Goal: Task Accomplishment & Management: Complete application form

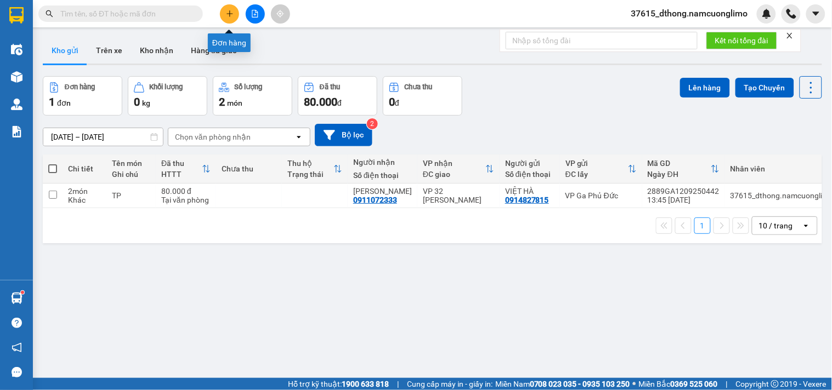
click at [233, 6] on button at bounding box center [229, 13] width 19 height 19
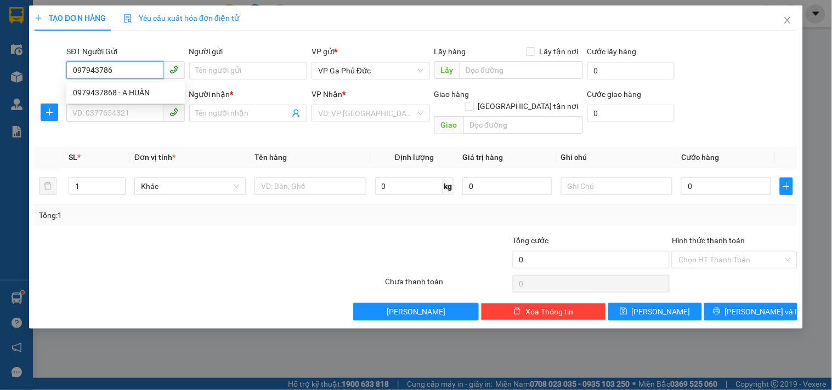
type input "0979437868"
click at [123, 92] on div "0979437868 - A HUẤN" at bounding box center [125, 93] width 105 height 12
type input "A HUẤN"
type input "0979437868"
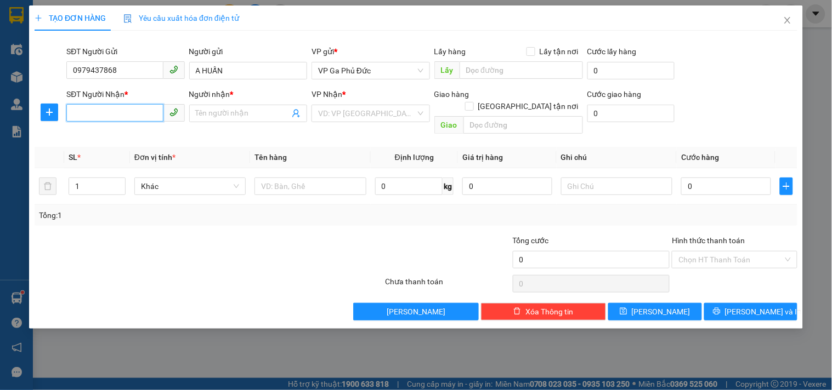
click at [114, 117] on input "SĐT Người Nhận *" at bounding box center [114, 113] width 96 height 18
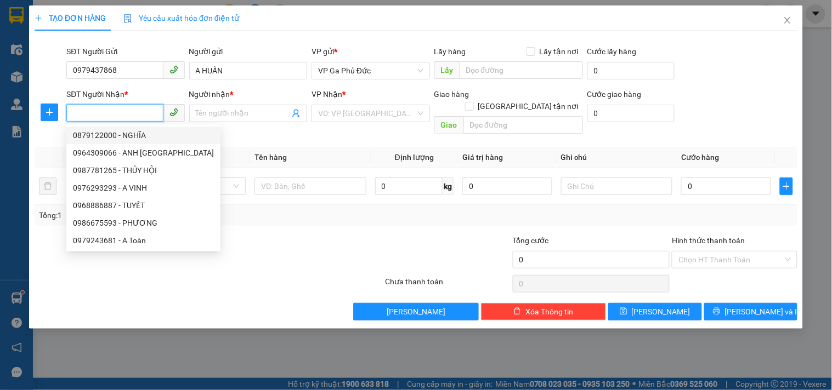
click at [134, 136] on div "0879122000 - NGHĨA" at bounding box center [143, 135] width 141 height 12
type input "0879122000"
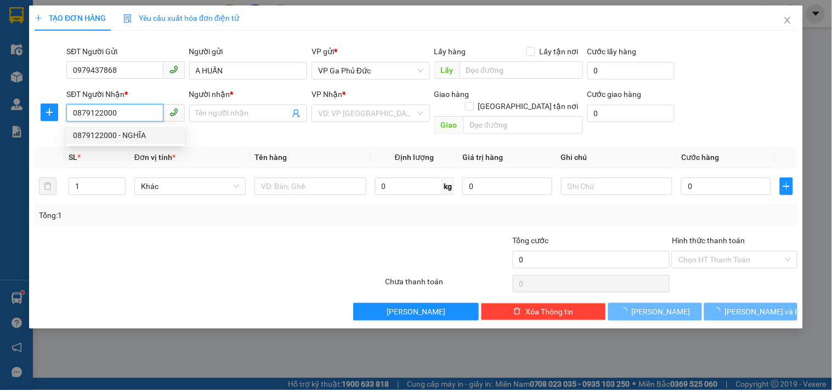
type input "NGHĨA"
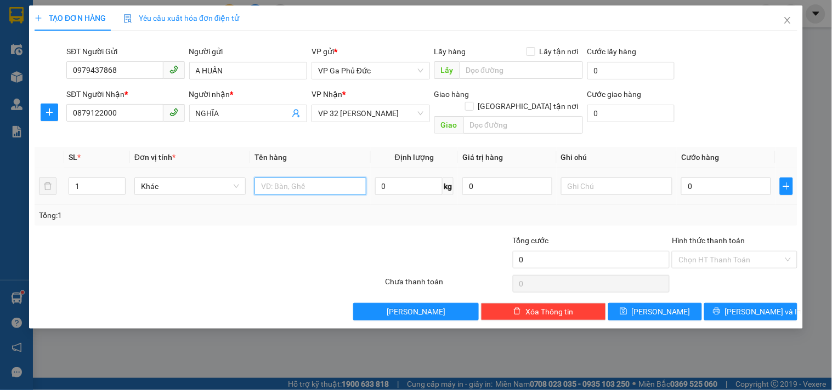
click at [294, 178] on input "text" at bounding box center [309, 187] width 111 height 18
type input "MÁY BƠM"
click at [714, 179] on input "0" at bounding box center [726, 187] width 90 height 18
type input "4"
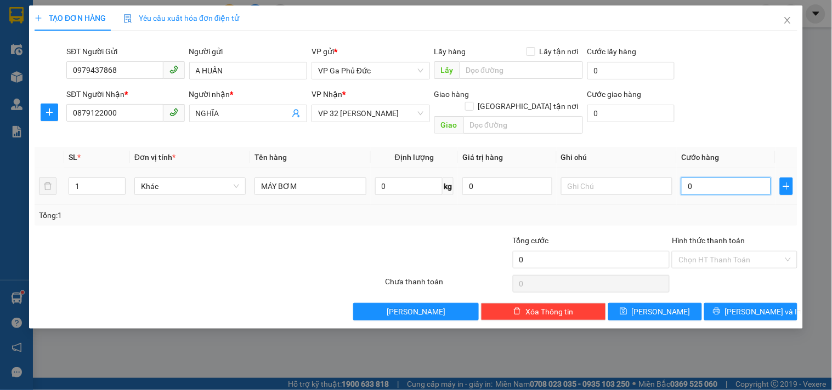
type input "4"
type input "40"
type input "40.000"
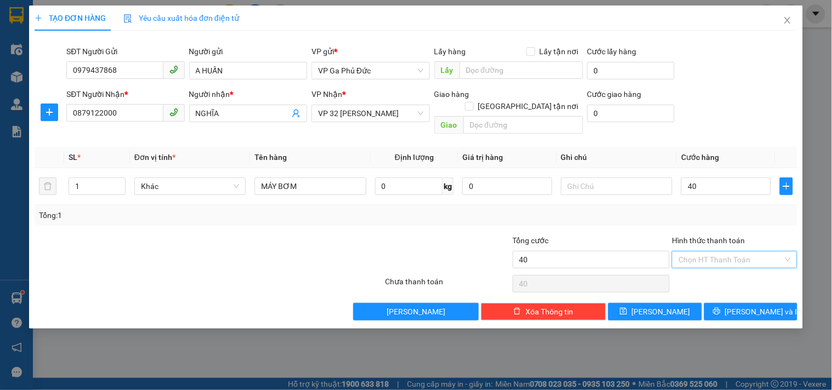
type input "40.000"
click at [731, 252] on input "Hình thức thanh toán" at bounding box center [730, 260] width 104 height 16
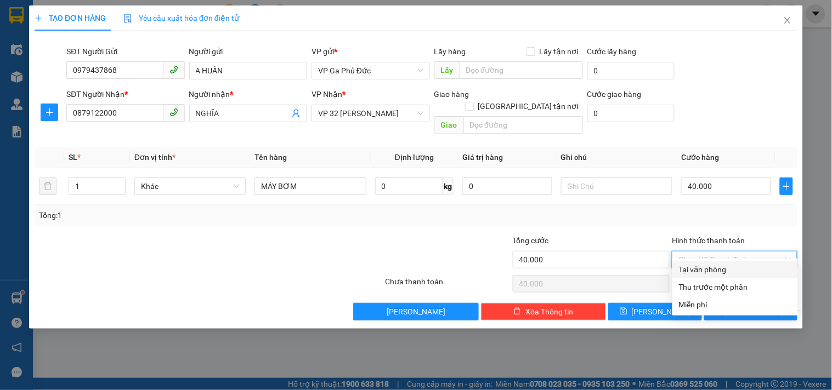
click at [710, 266] on div "Tại văn phòng" at bounding box center [735, 270] width 112 height 12
type input "0"
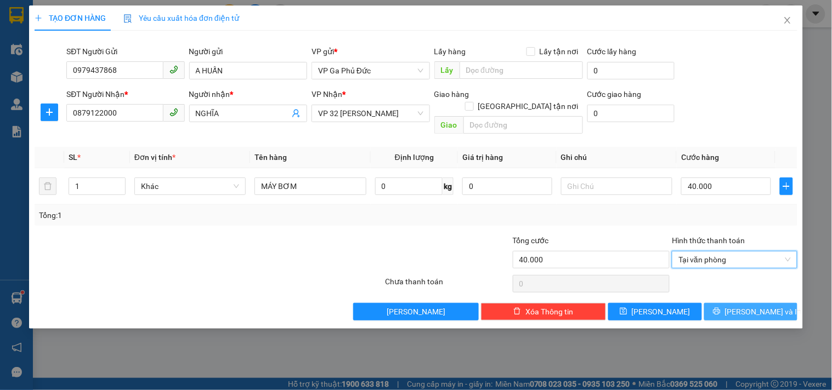
click at [740, 303] on button "[PERSON_NAME] và In" at bounding box center [750, 312] width 93 height 18
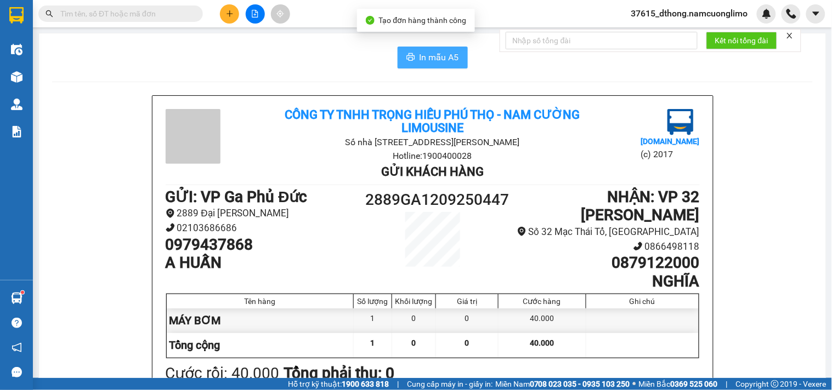
click at [445, 52] on span "In mẫu A5" at bounding box center [438, 57] width 39 height 14
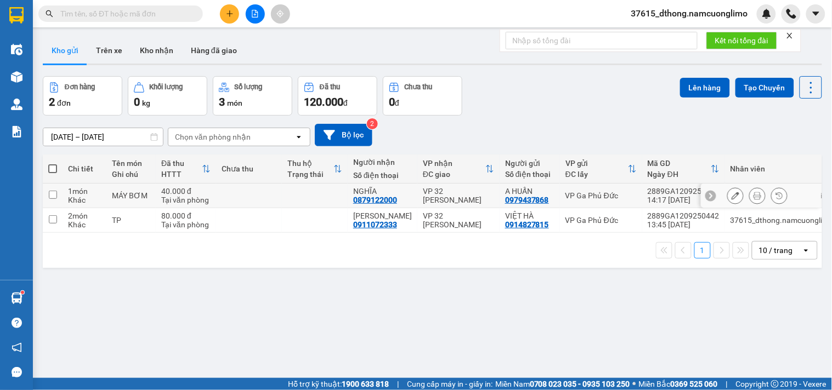
click at [749, 205] on button at bounding box center [756, 195] width 15 height 19
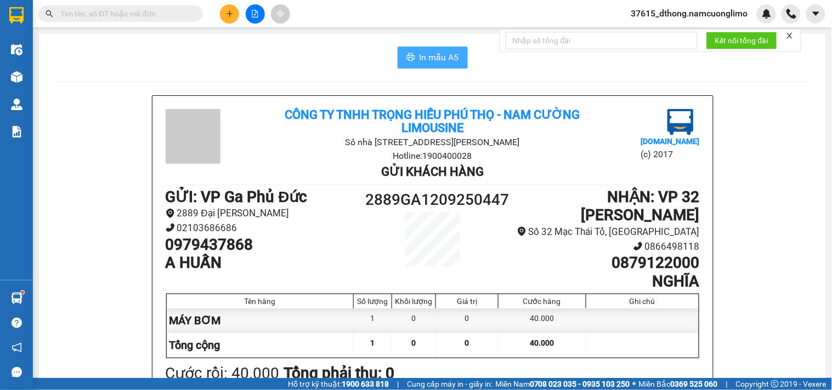
click at [444, 64] on button "In mẫu A5" at bounding box center [432, 58] width 70 height 22
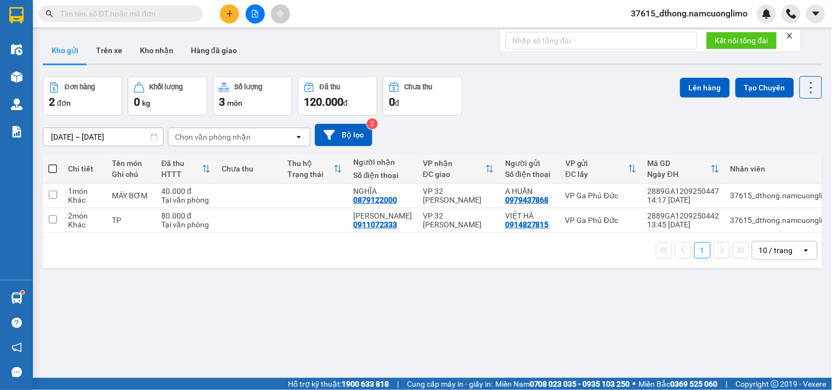
click at [178, 326] on div "ver 1.8.143 Kho gửi Trên xe Kho nhận Hàng đã giao Đơn hàng 2 đơn Khối lượng 0 k…" at bounding box center [432, 228] width 788 height 390
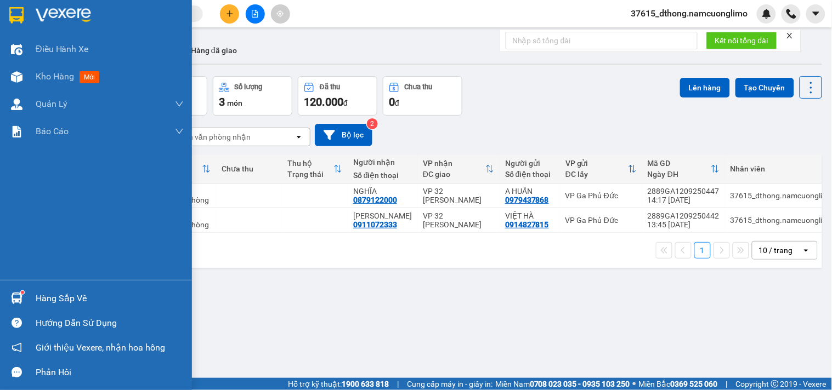
click at [20, 12] on img at bounding box center [16, 15] width 14 height 16
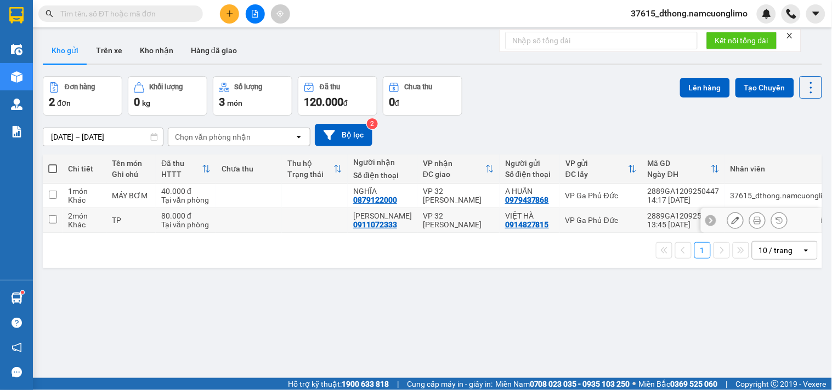
click at [51, 224] on input "checkbox" at bounding box center [53, 219] width 8 height 8
checkbox input "true"
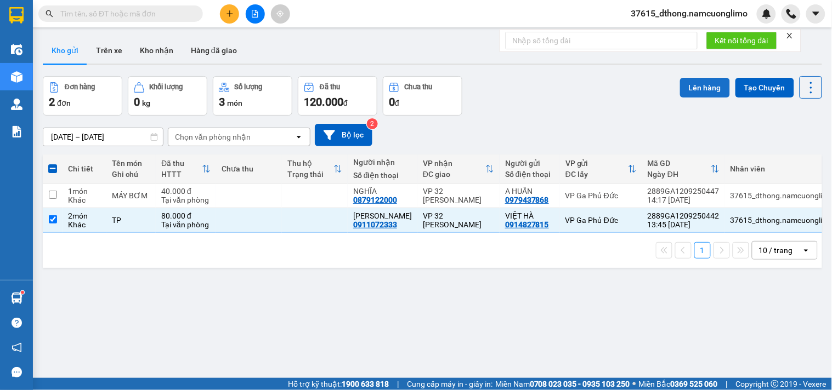
click at [702, 87] on button "Lên hàng" at bounding box center [705, 88] width 50 height 20
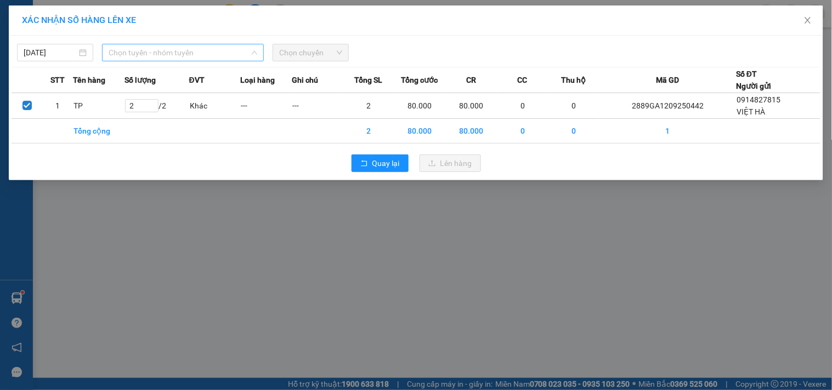
click at [143, 48] on span "Chọn tuyến - nhóm tuyến" at bounding box center [183, 52] width 149 height 16
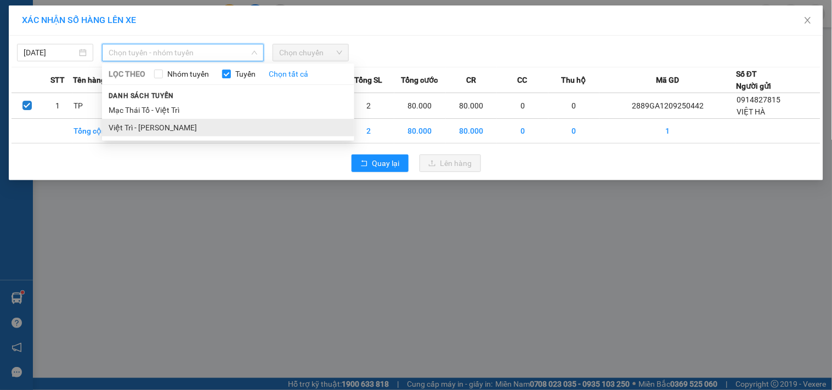
click at [157, 129] on li "Việt Trì - [PERSON_NAME]" at bounding box center [228, 128] width 252 height 18
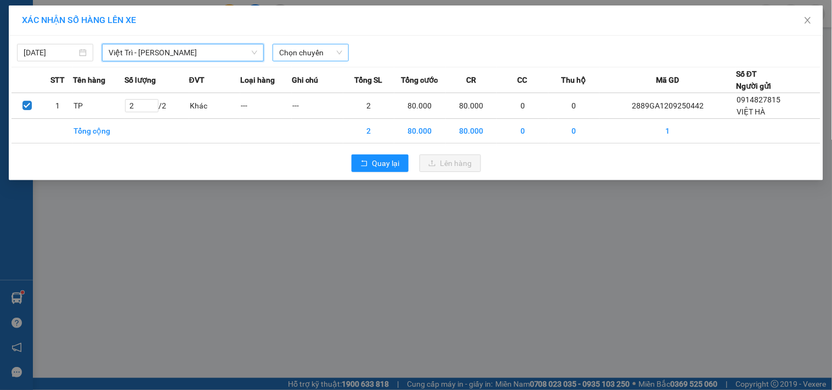
click at [316, 58] on span "Chọn chuyến" at bounding box center [310, 52] width 63 height 16
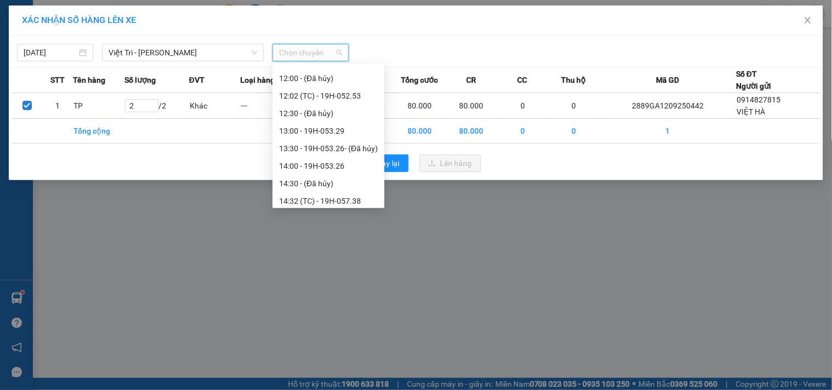
scroll to position [298, 0]
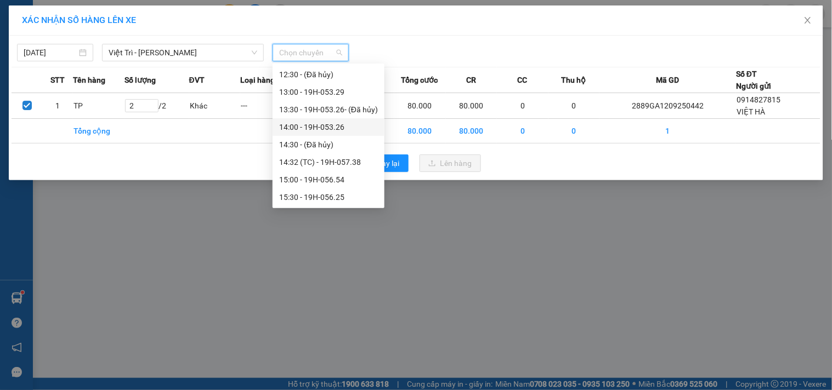
click at [342, 128] on div "14:00 - 19H-053.26" at bounding box center [328, 127] width 99 height 12
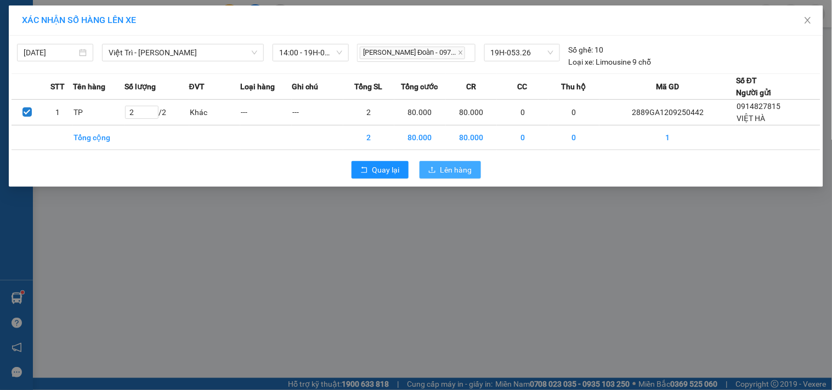
click at [466, 164] on span "Lên hàng" at bounding box center [456, 170] width 32 height 12
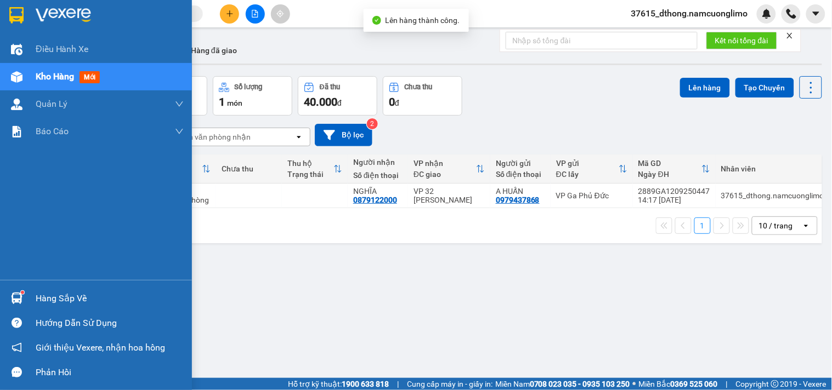
click at [18, 13] on img at bounding box center [16, 15] width 14 height 16
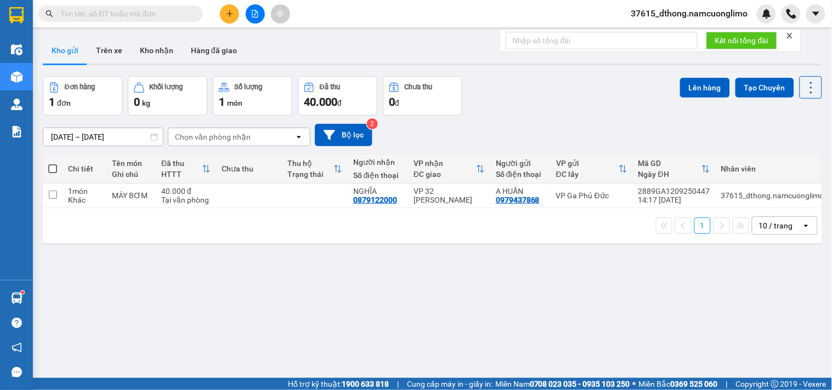
click at [231, 11] on icon "plus" at bounding box center [230, 14] width 8 height 8
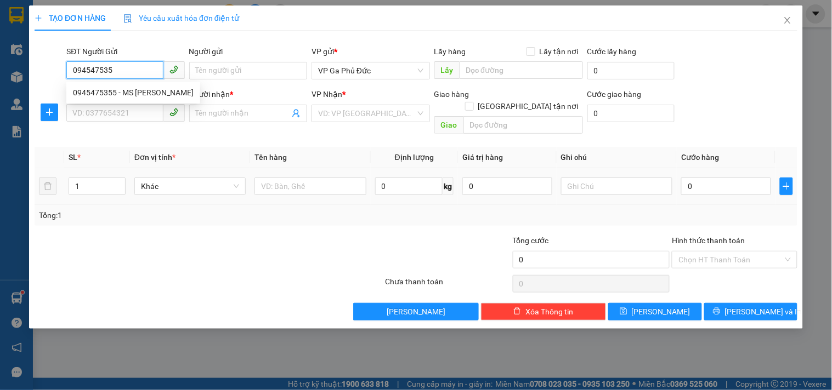
type input "0945475355"
click at [152, 94] on div "0945475355 - MS [PERSON_NAME]" at bounding box center [133, 93] width 121 height 12
type input "MS [PERSON_NAME]"
type input "0945475355"
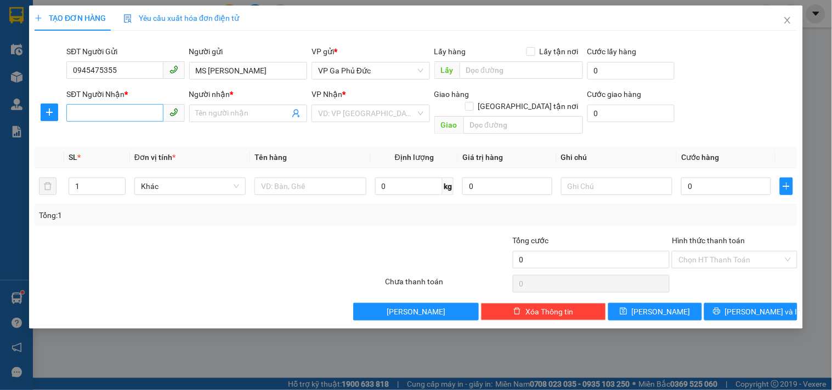
drag, startPoint x: 139, startPoint y: 124, endPoint x: 148, endPoint y: 119, distance: 10.1
click at [143, 124] on div "SĐT Người Nhận * VD: 0377654321" at bounding box center [125, 107] width 118 height 38
click at [148, 117] on input "SĐT Người Nhận *" at bounding box center [114, 113] width 96 height 18
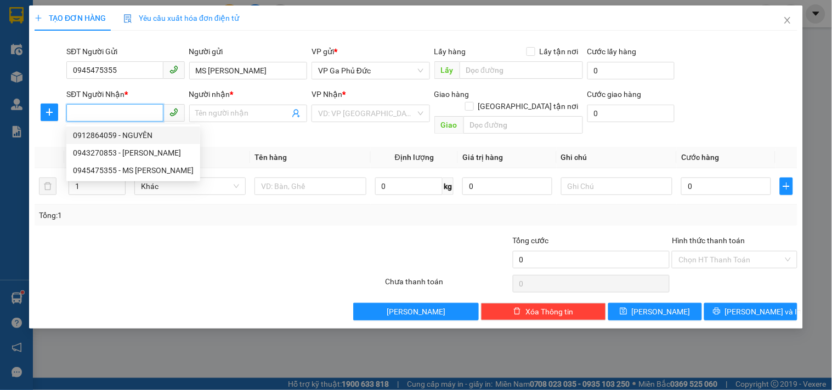
click at [145, 133] on div "0912864059 - NGUYÊN" at bounding box center [133, 135] width 121 height 12
type input "0912864059"
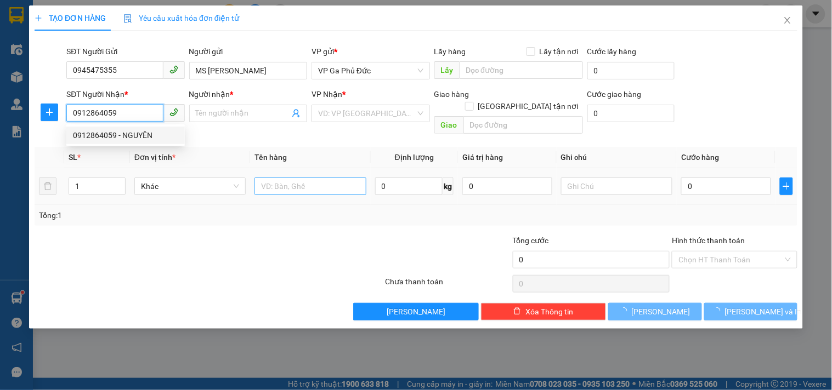
type input "NGUYÊN"
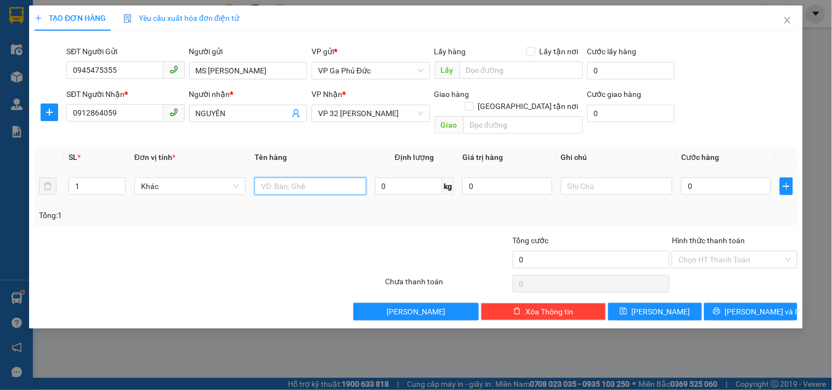
click at [304, 178] on input "text" at bounding box center [309, 187] width 111 height 18
type input "LẠC"
click at [723, 184] on div "0" at bounding box center [726, 186] width 90 height 22
type input "3"
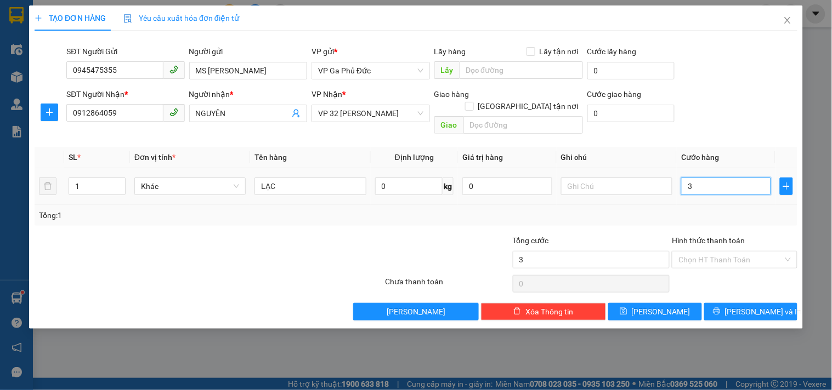
type input "3"
type input "30"
type input "30.000"
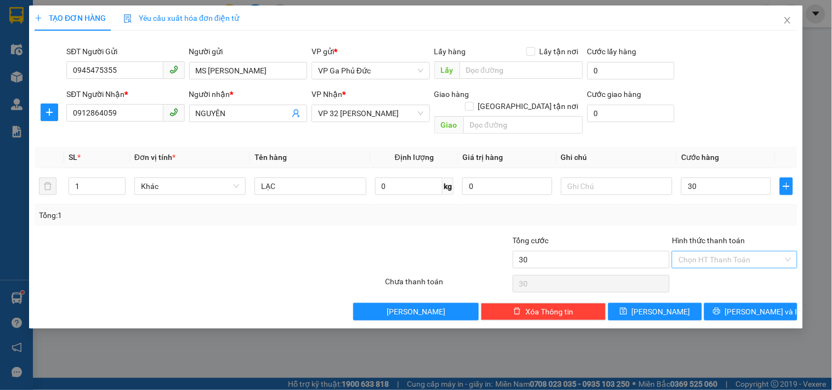
type input "30.000"
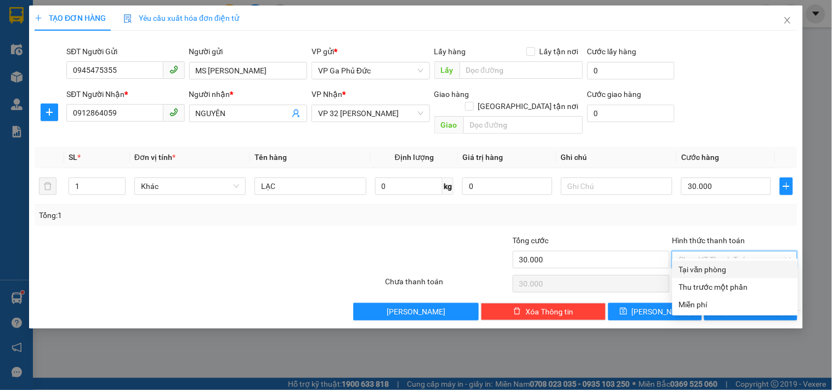
click at [715, 252] on input "Hình thức thanh toán" at bounding box center [730, 260] width 104 height 16
click at [702, 269] on div "Tại văn phòng" at bounding box center [735, 270] width 112 height 12
type input "0"
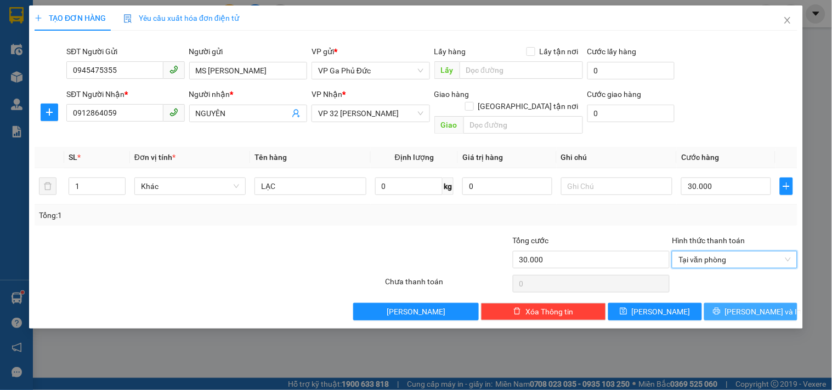
click at [738, 303] on button "[PERSON_NAME] và In" at bounding box center [750, 312] width 93 height 18
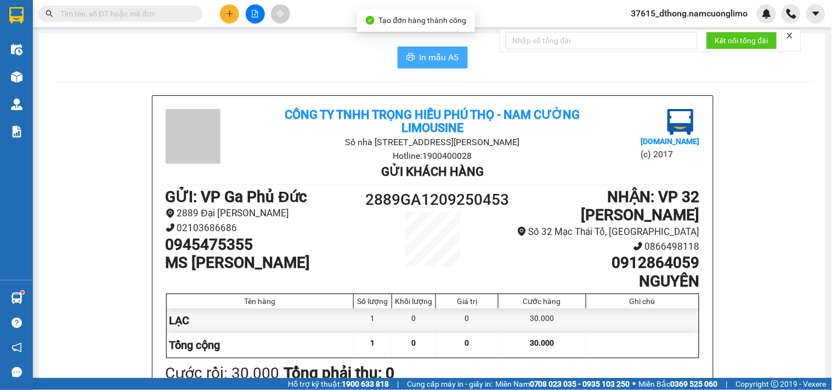
click at [431, 67] on button "In mẫu A5" at bounding box center [432, 58] width 70 height 22
